Goal: Task Accomplishment & Management: Complete application form

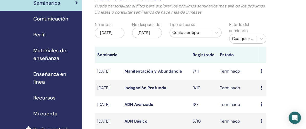
scroll to position [26, 0]
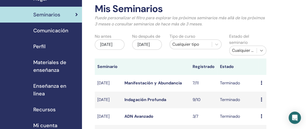
click at [261, 49] on icon at bounding box center [261, 50] width 5 height 5
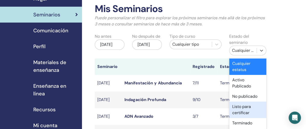
click at [235, 109] on div "Listo para certificar" at bounding box center [247, 109] width 37 height 16
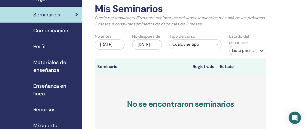
click at [262, 50] on icon at bounding box center [261, 50] width 5 height 5
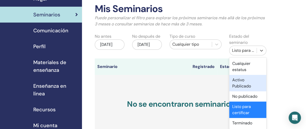
click at [244, 85] on div "Activo Publicado" at bounding box center [247, 83] width 37 height 16
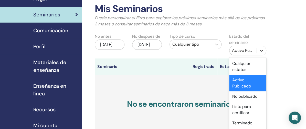
click at [260, 52] on icon at bounding box center [261, 50] width 5 height 5
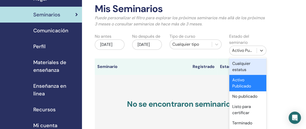
click at [250, 69] on div "Cualquier estatus" at bounding box center [247, 66] width 37 height 16
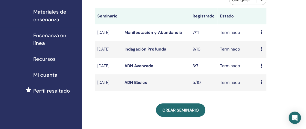
scroll to position [102, 0]
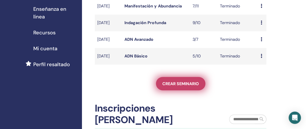
click at [176, 85] on span "Crear seminario" at bounding box center [180, 83] width 37 height 5
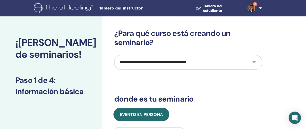
click at [255, 60] on select "**********" at bounding box center [188, 62] width 148 height 15
select select "*"
click at [114, 55] on select "**********" at bounding box center [188, 62] width 148 height 15
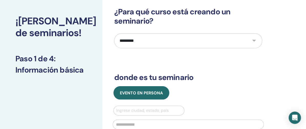
scroll to position [51, 0]
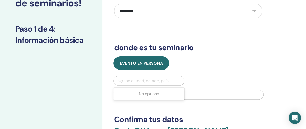
click at [140, 81] on div at bounding box center [148, 80] width 65 height 7
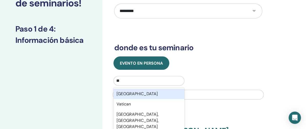
type input "*"
type input "********"
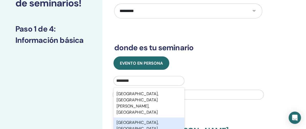
click at [145, 117] on div "Valladolid, Yucatán, MEX" at bounding box center [148, 128] width 71 height 23
